Goal: Find specific page/section

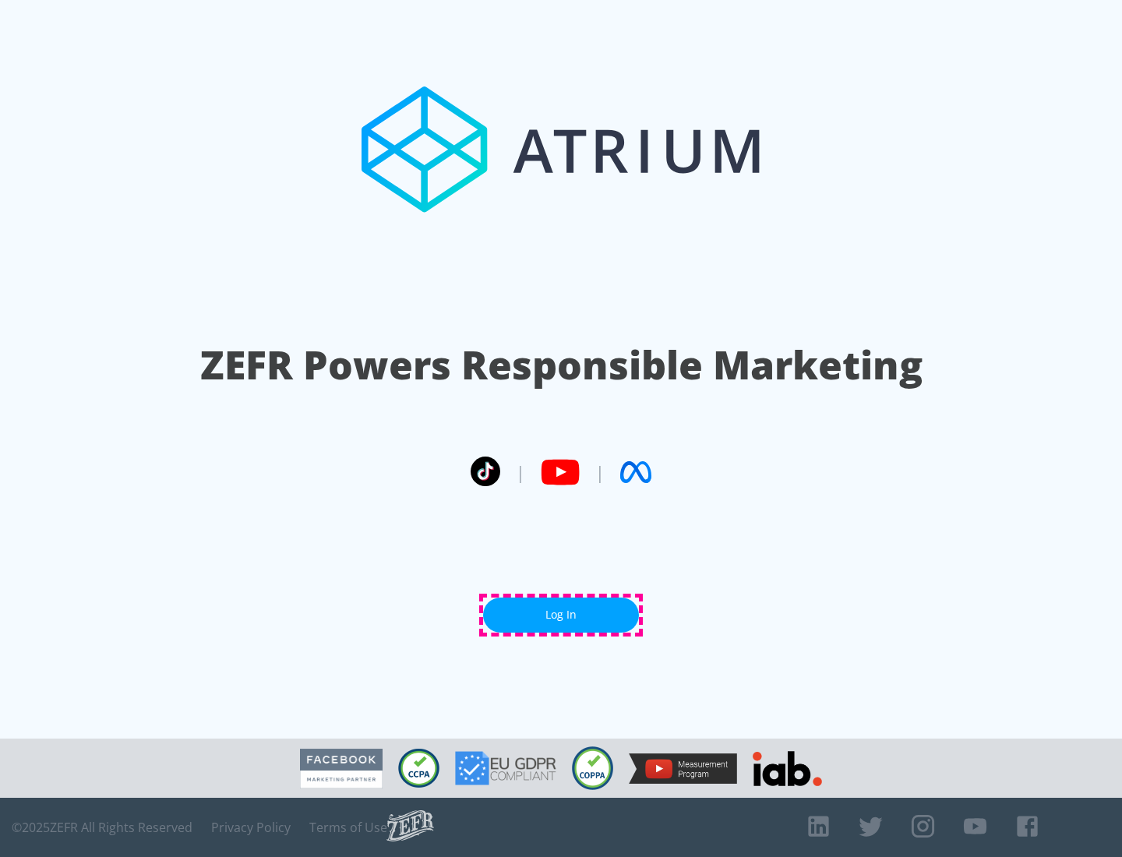
click at [561, 615] on link "Log In" at bounding box center [561, 615] width 156 height 35
